Goal: Information Seeking & Learning: Learn about a topic

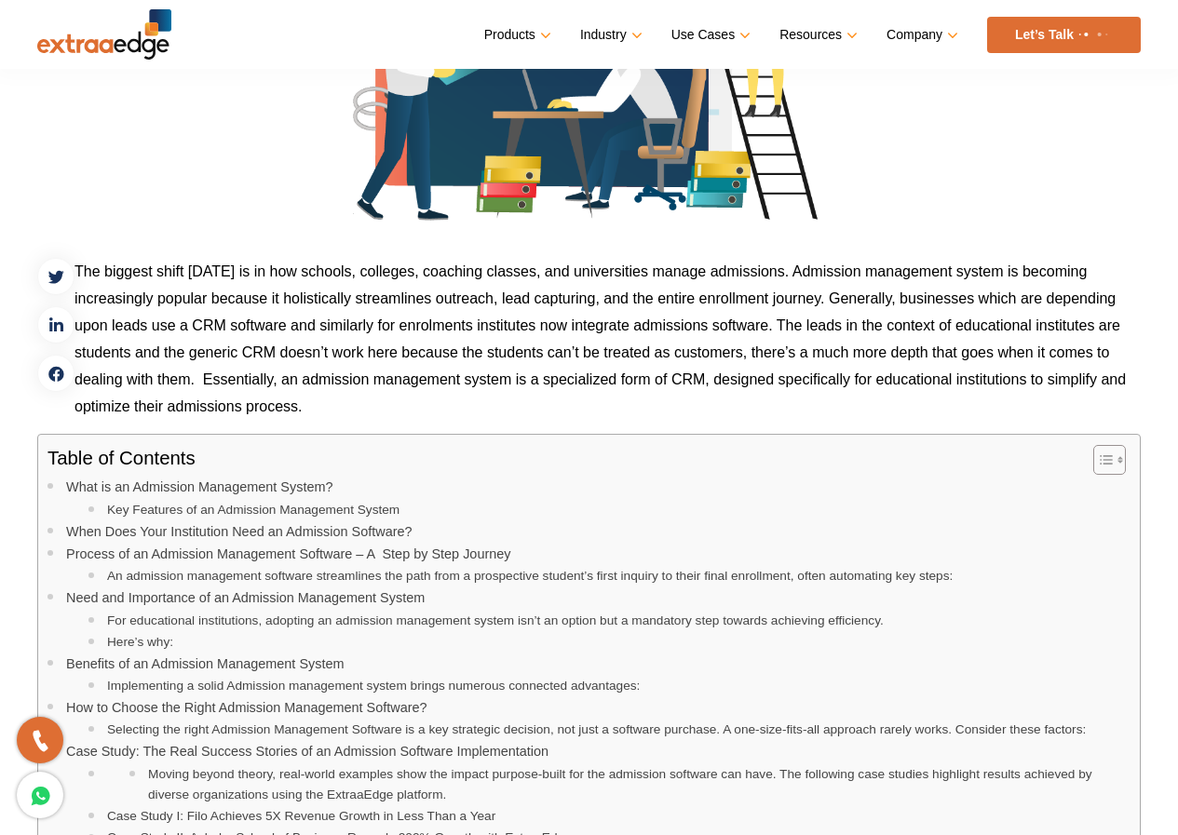
scroll to position [652, 0]
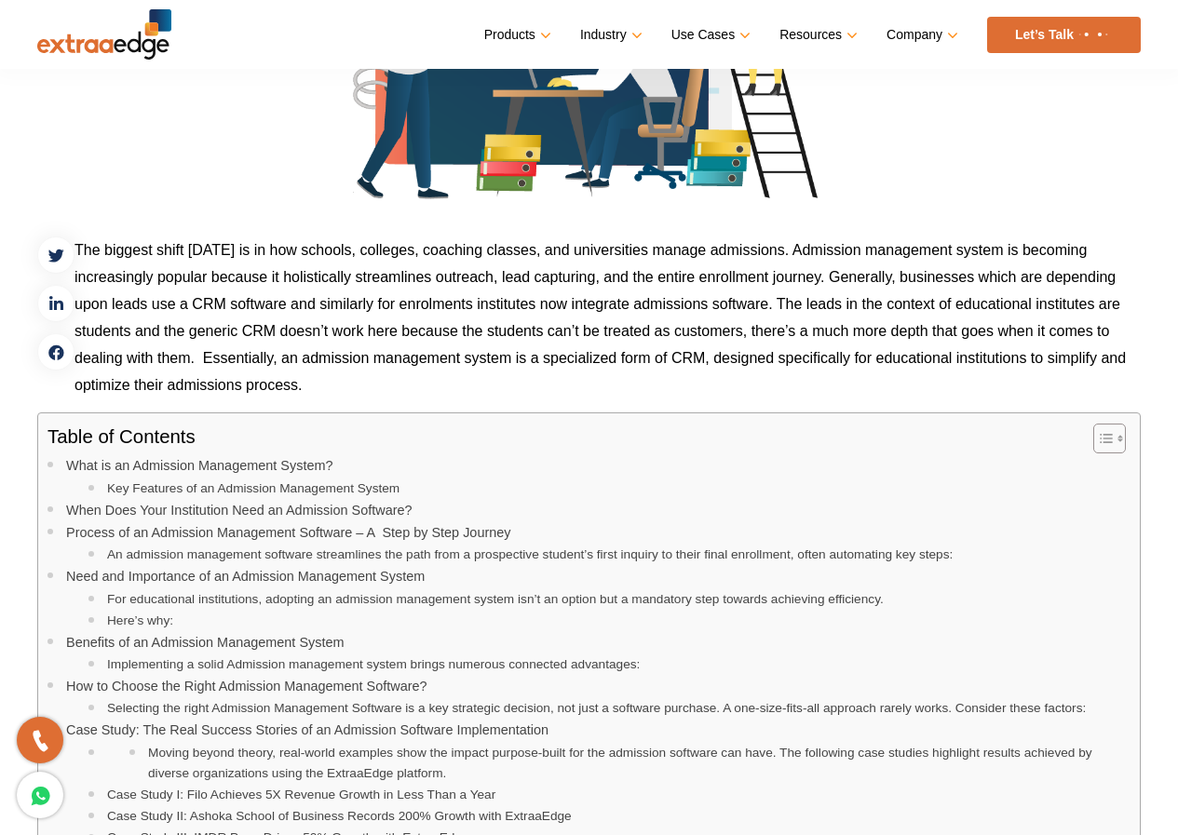
click at [1113, 438] on icon "Toggle Table of Content" at bounding box center [1106, 438] width 19 height 19
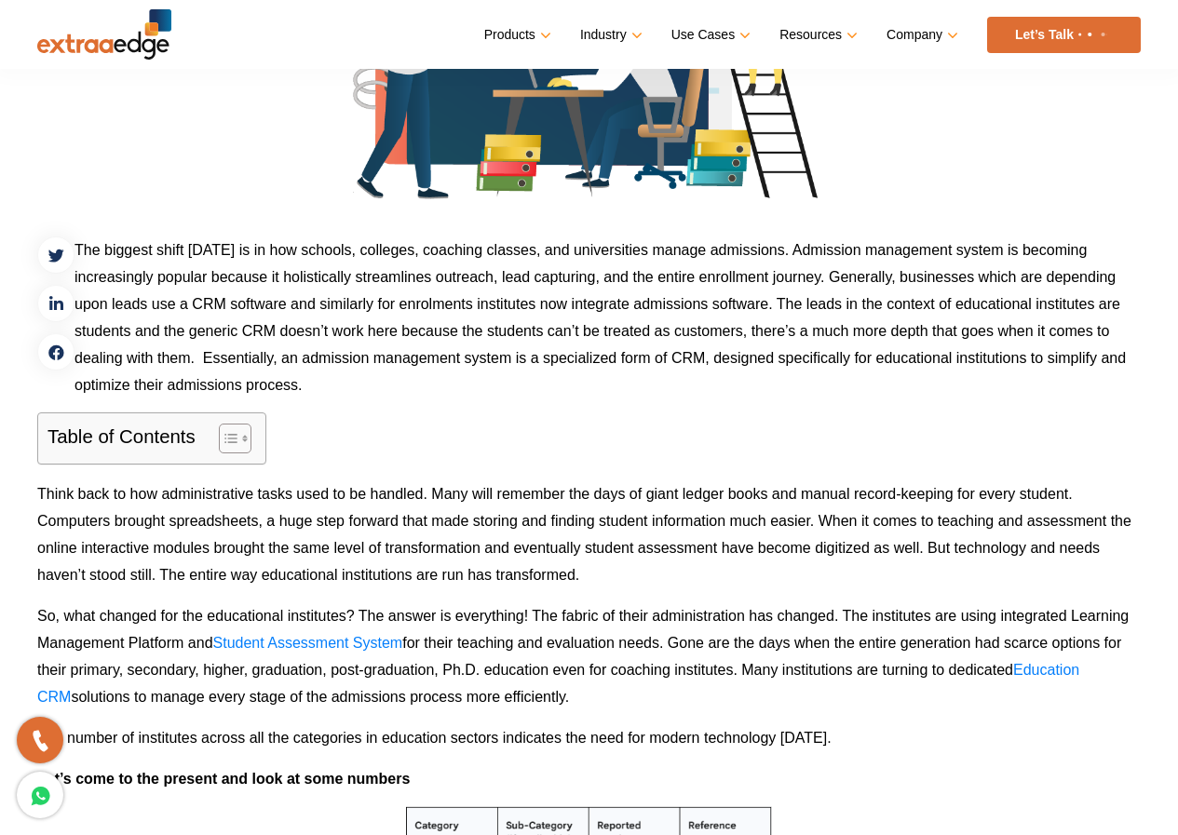
click at [237, 438] on icon "Toggle Table of Content" at bounding box center [231, 438] width 19 height 19
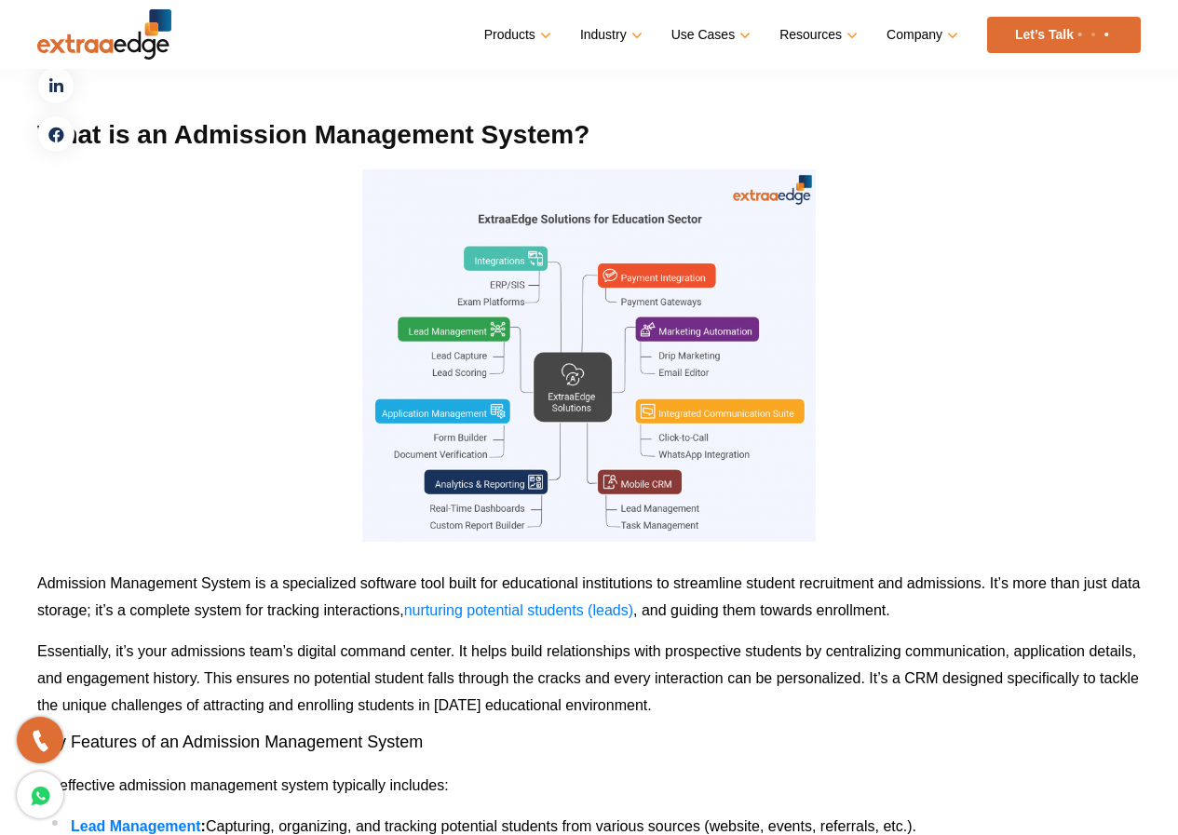
scroll to position [2608, 0]
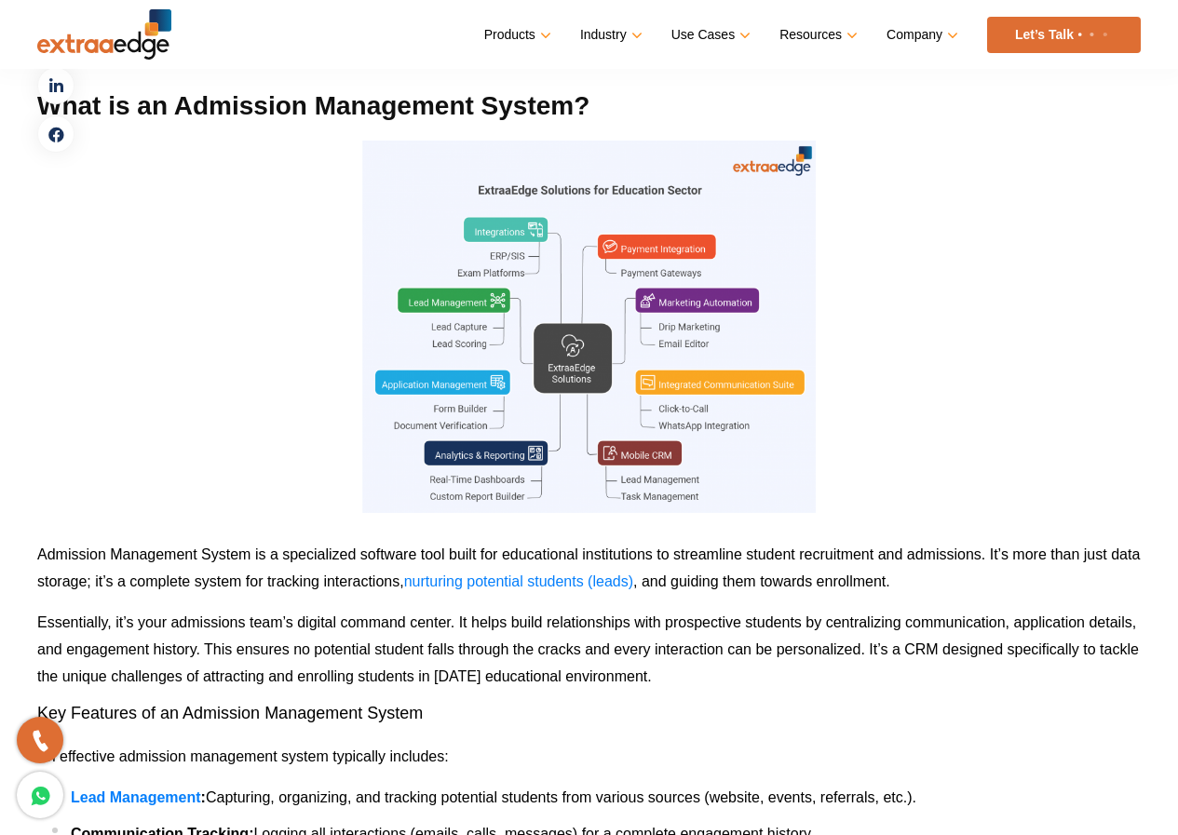
drag, startPoint x: 816, startPoint y: 143, endPoint x: 817, endPoint y: 503, distance: 359.5
click at [817, 503] on p at bounding box center [589, 327] width 1104 height 373
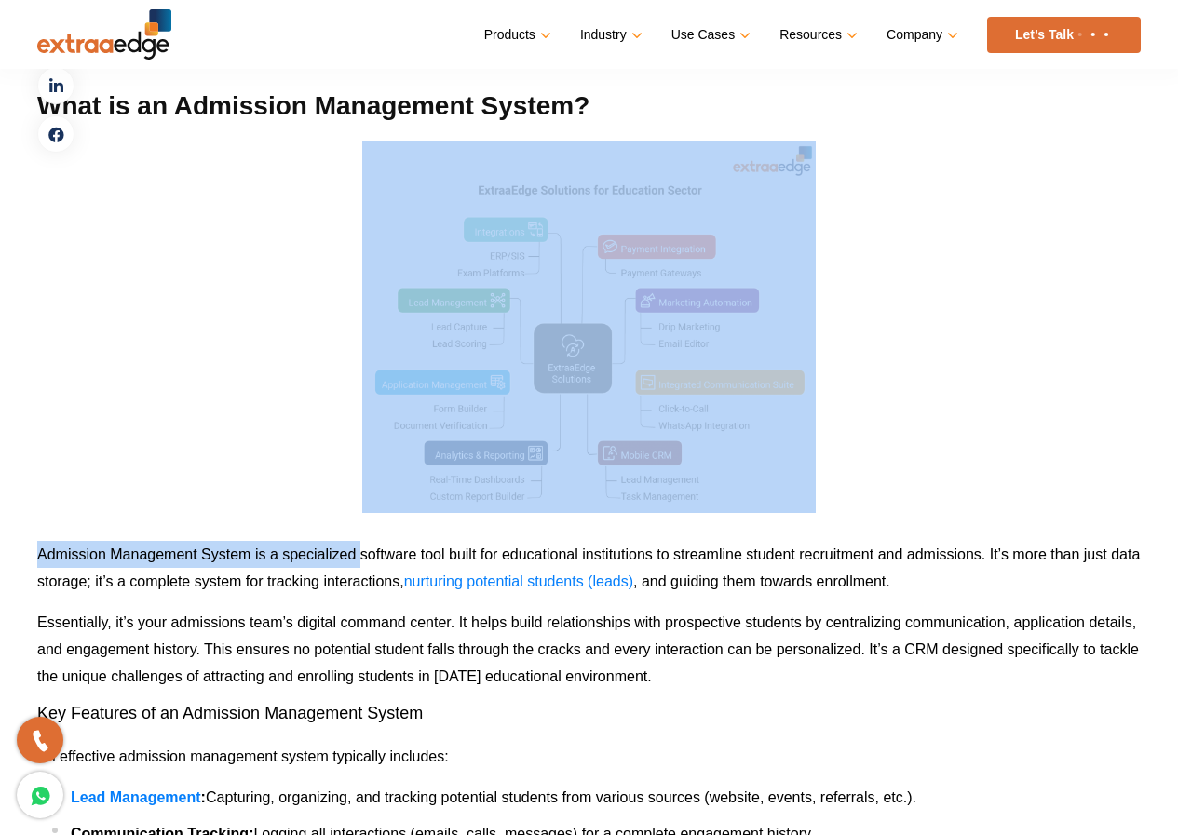
drag, startPoint x: 360, startPoint y: 142, endPoint x: 362, endPoint y: 513, distance: 370.7
click at [110, 281] on p at bounding box center [589, 327] width 1104 height 373
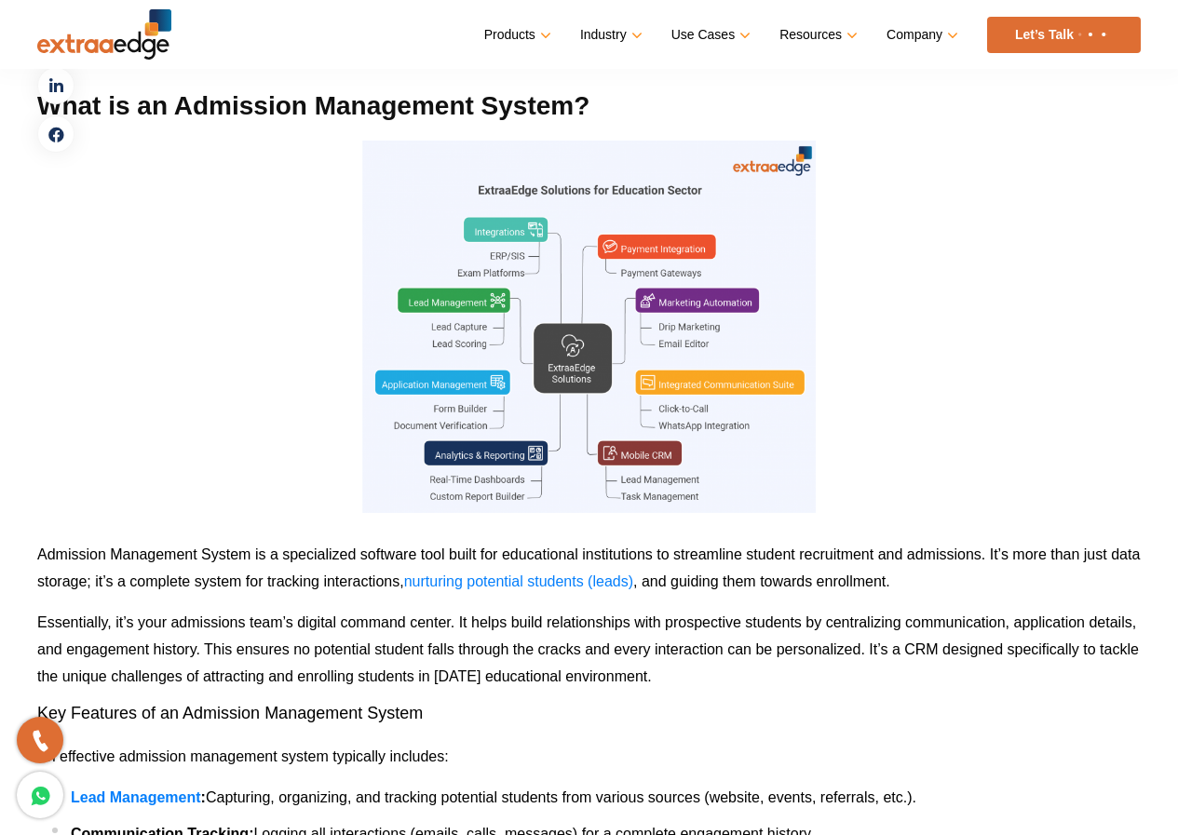
drag, startPoint x: 369, startPoint y: 140, endPoint x: 363, endPoint y: 504, distance: 364.2
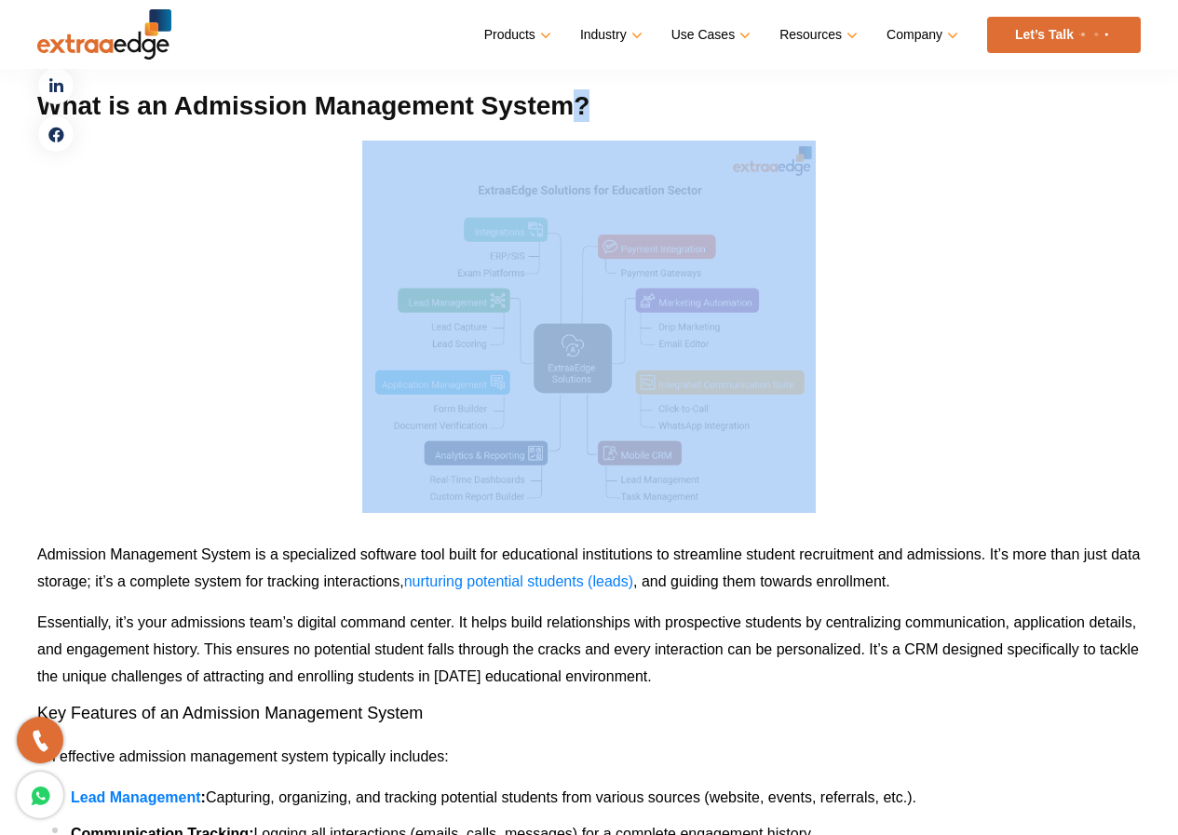
drag, startPoint x: 373, startPoint y: 130, endPoint x: 587, endPoint y: 119, distance: 213.6
click at [665, 109] on h2 "What is an Admission Management System?" at bounding box center [589, 105] width 1104 height 33
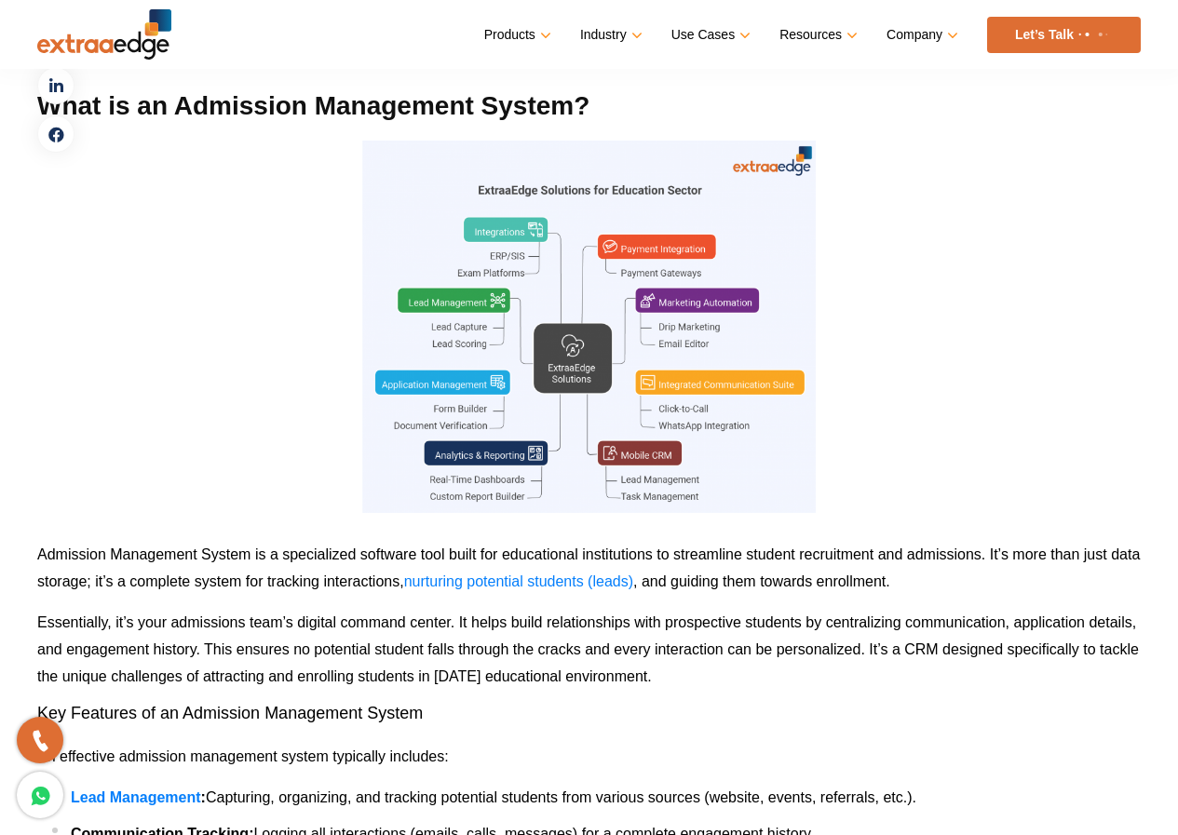
click at [968, 398] on p at bounding box center [589, 327] width 1104 height 373
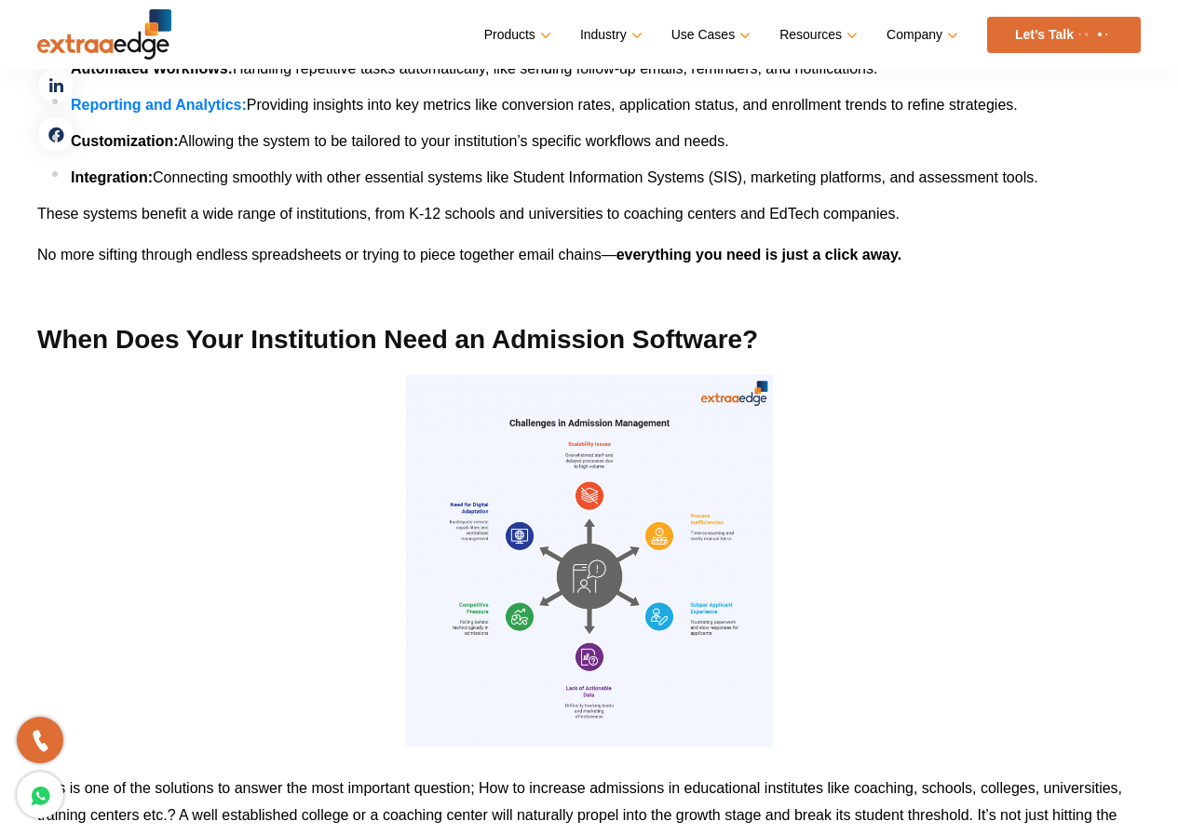
scroll to position [3539, 0]
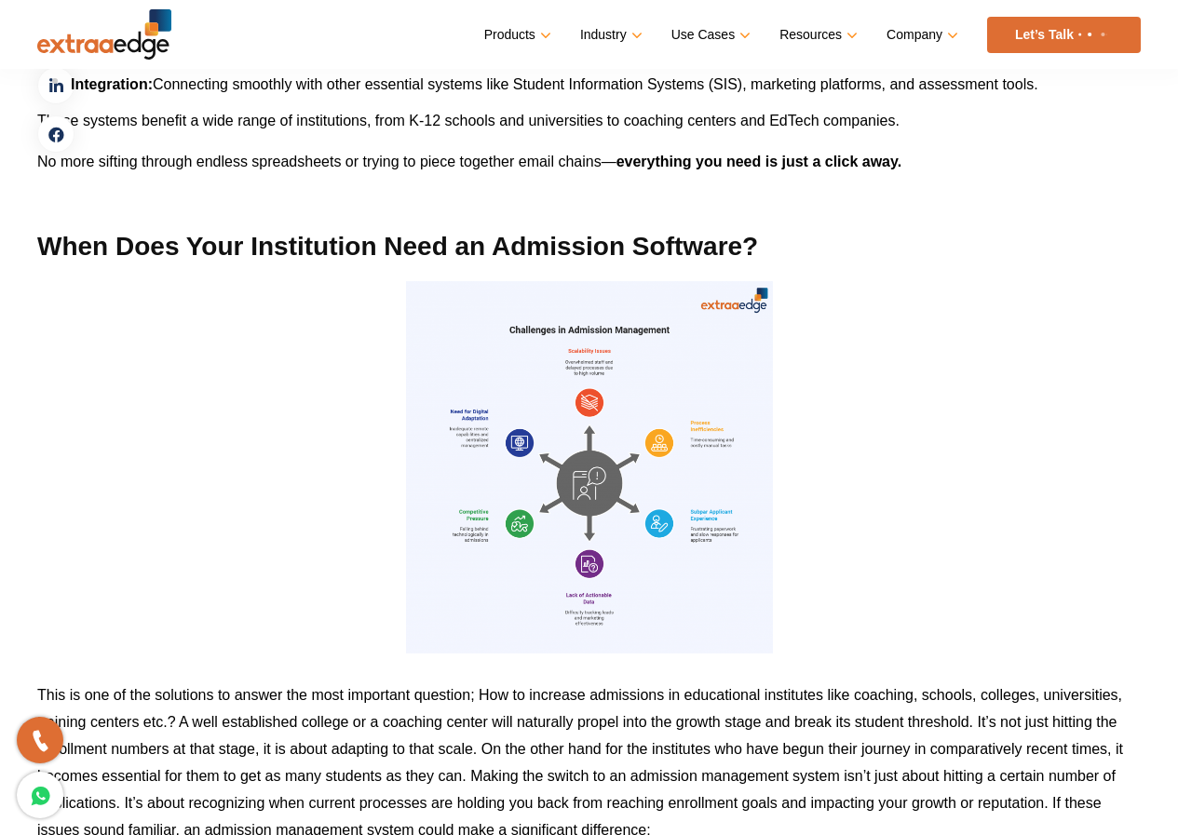
click at [319, 368] on p at bounding box center [589, 467] width 1104 height 373
click at [768, 281] on img at bounding box center [589, 467] width 367 height 373
drag, startPoint x: 405, startPoint y: 280, endPoint x: 414, endPoint y: 645, distance: 365.2
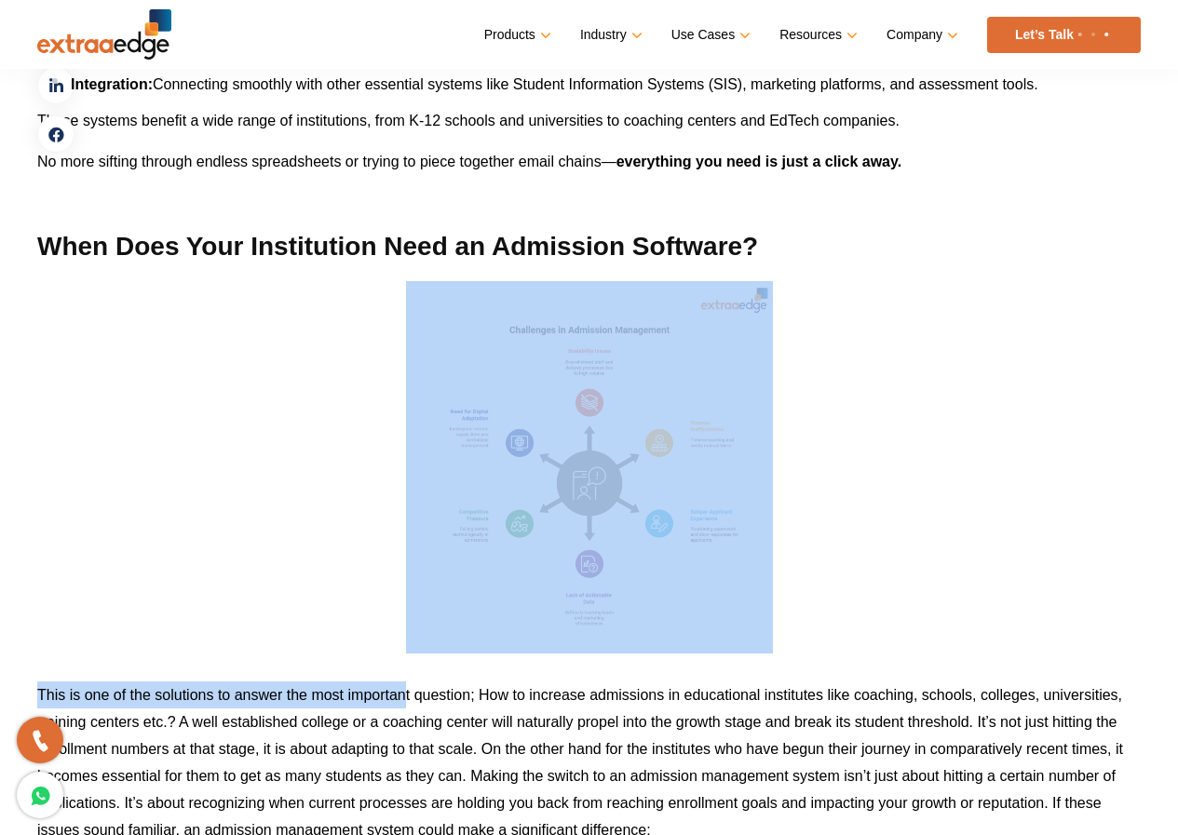
drag, startPoint x: 402, startPoint y: 654, endPoint x: 814, endPoint y: 553, distance: 423.8
click at [903, 446] on p at bounding box center [589, 467] width 1104 height 373
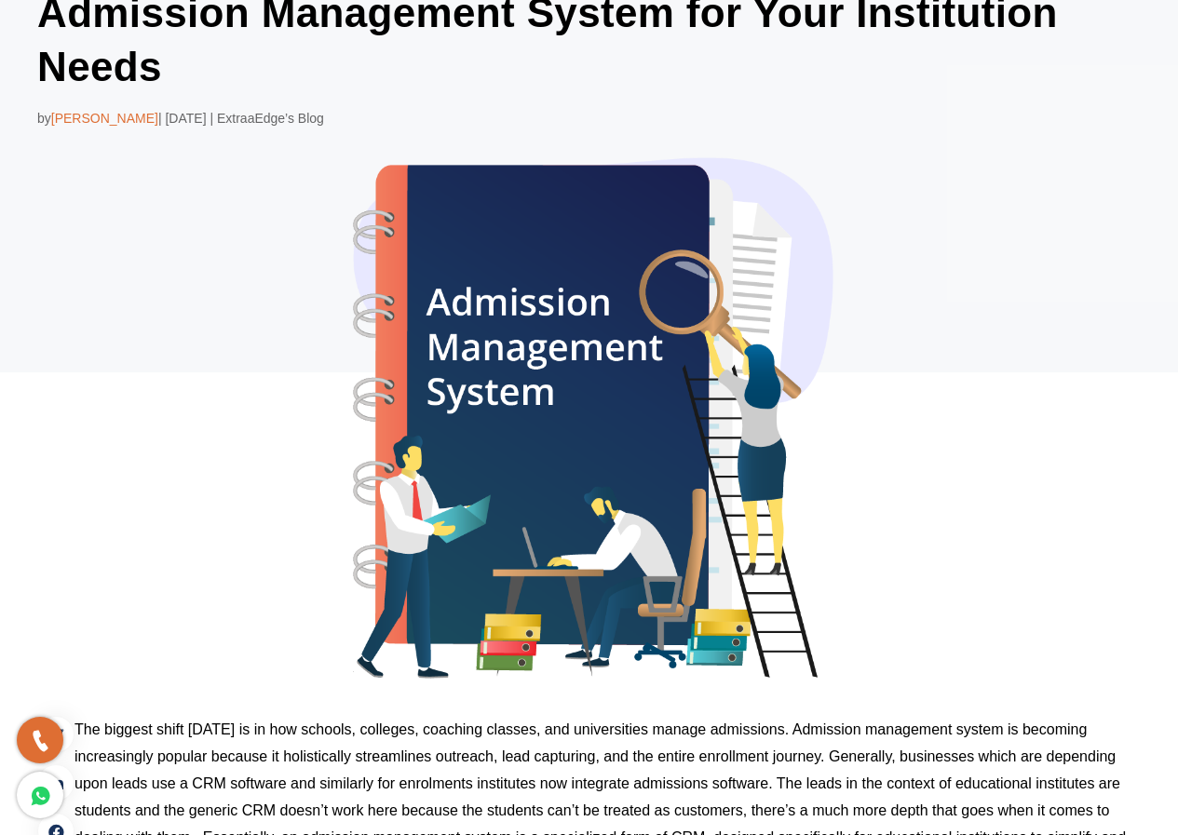
scroll to position [0, 0]
